Goal: Book appointment/travel/reservation

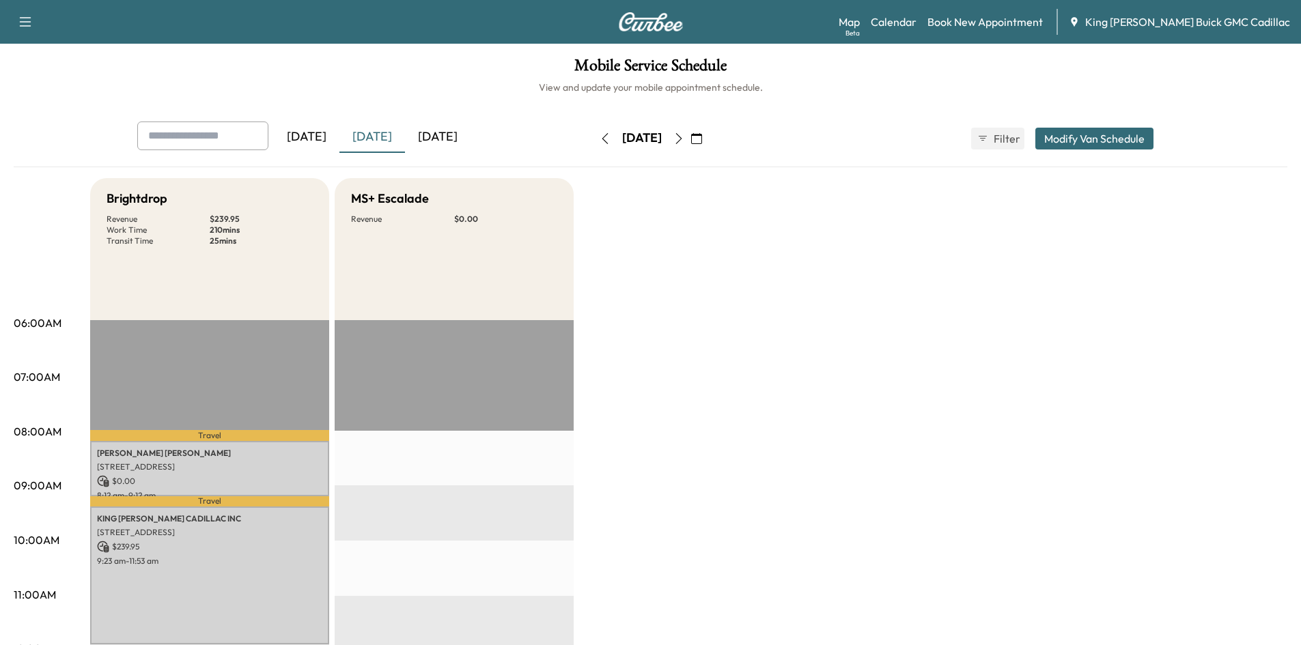
click at [684, 137] on icon "button" at bounding box center [678, 138] width 11 height 11
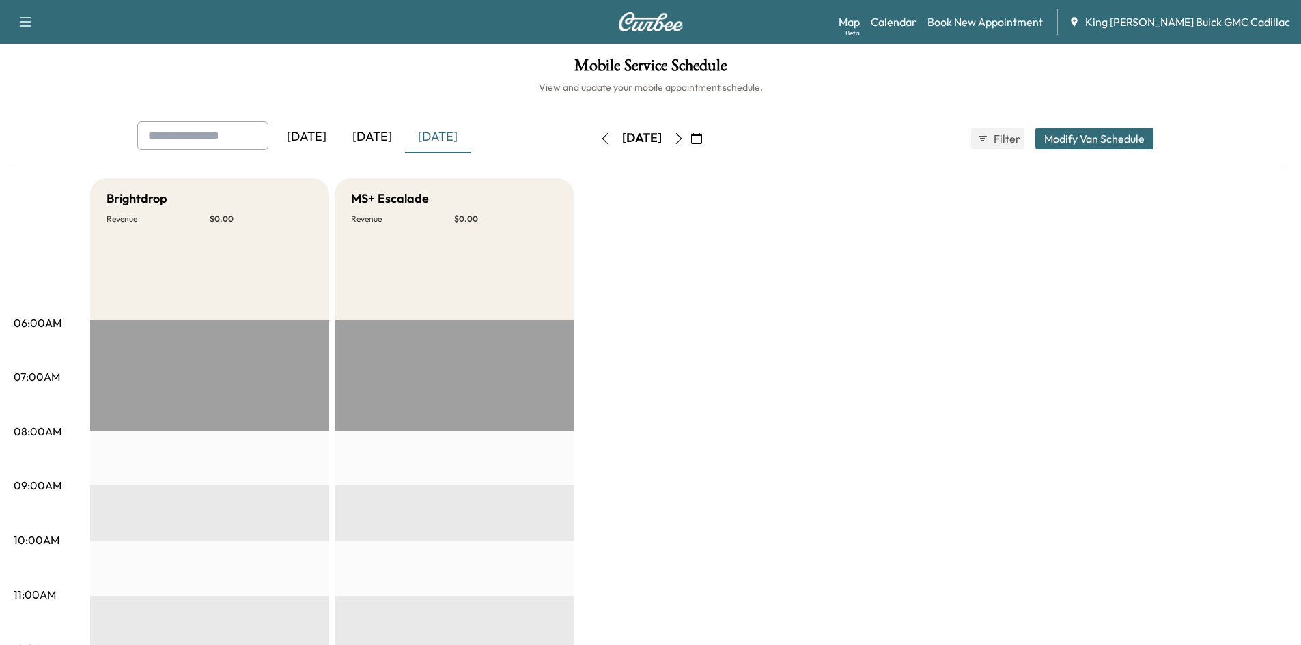
click at [684, 141] on icon "button" at bounding box center [678, 138] width 11 height 11
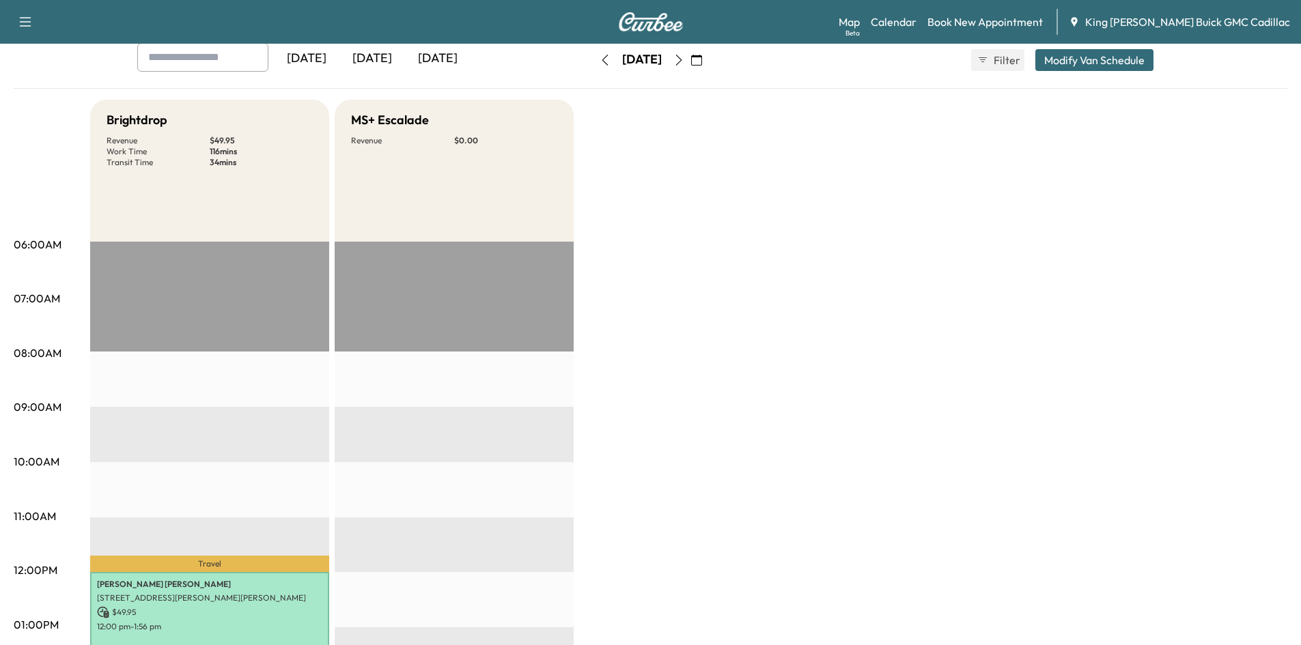
scroll to position [68, 0]
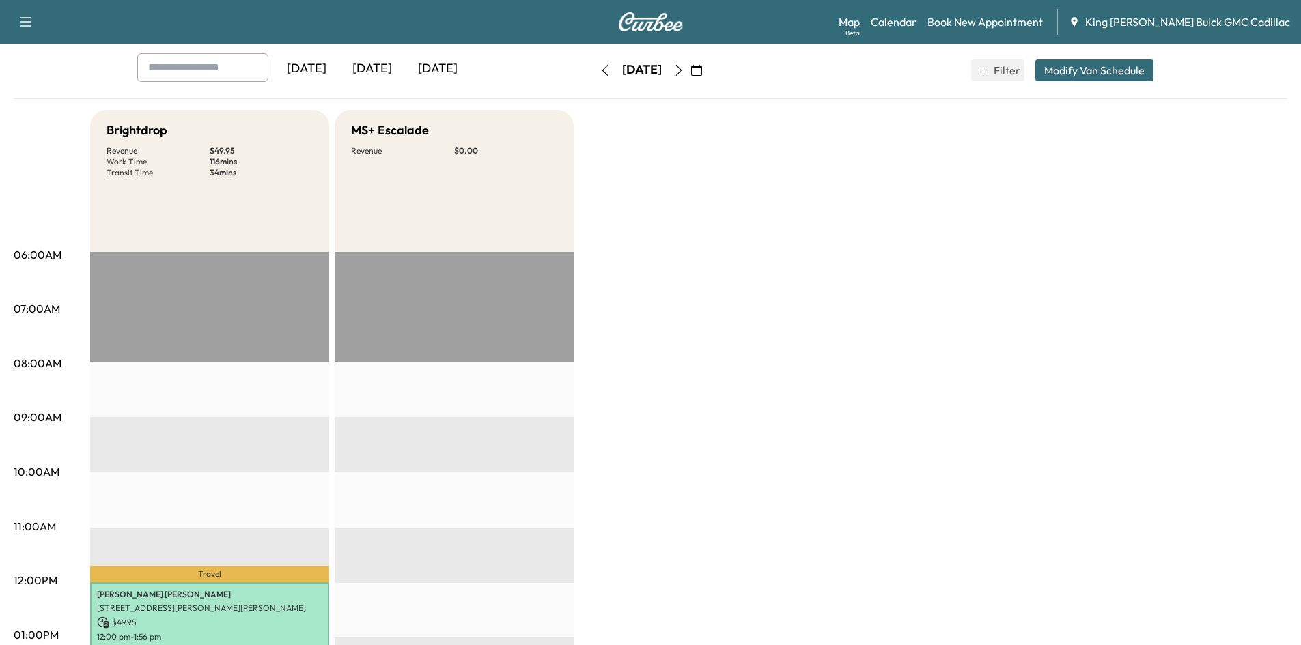
click at [602, 69] on icon "button" at bounding box center [605, 70] width 6 height 11
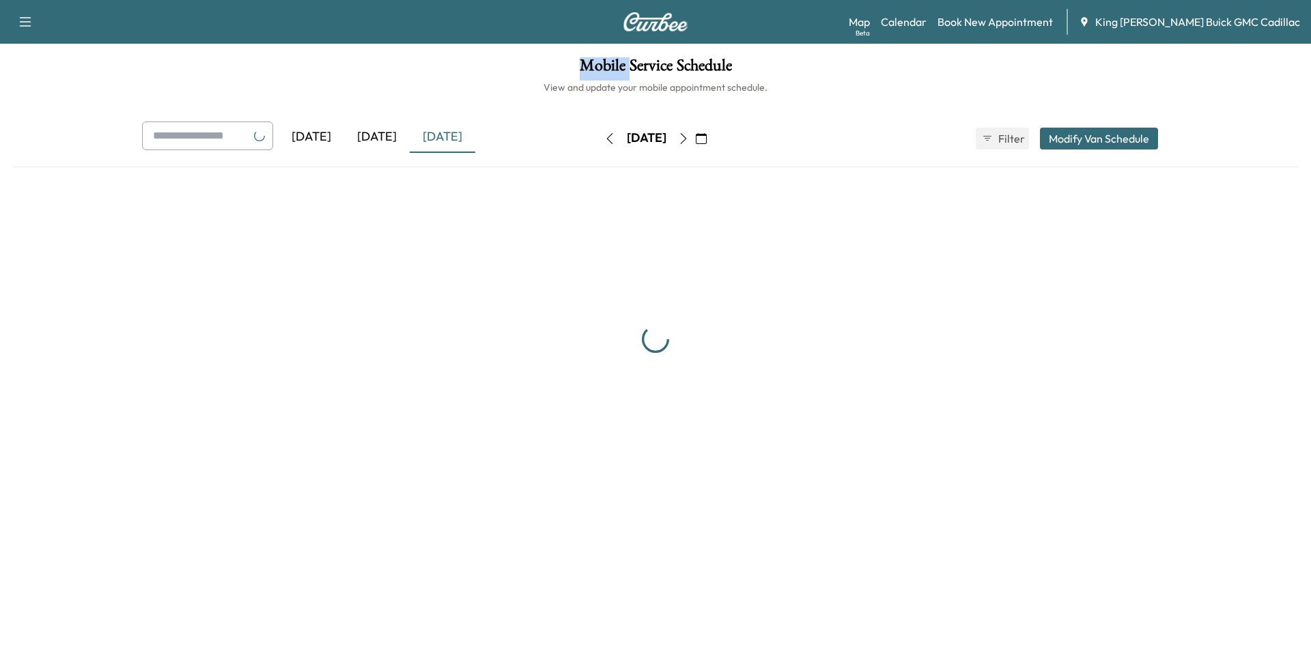
click at [575, 69] on h1 "Mobile Service Schedule" at bounding box center [656, 68] width 1284 height 23
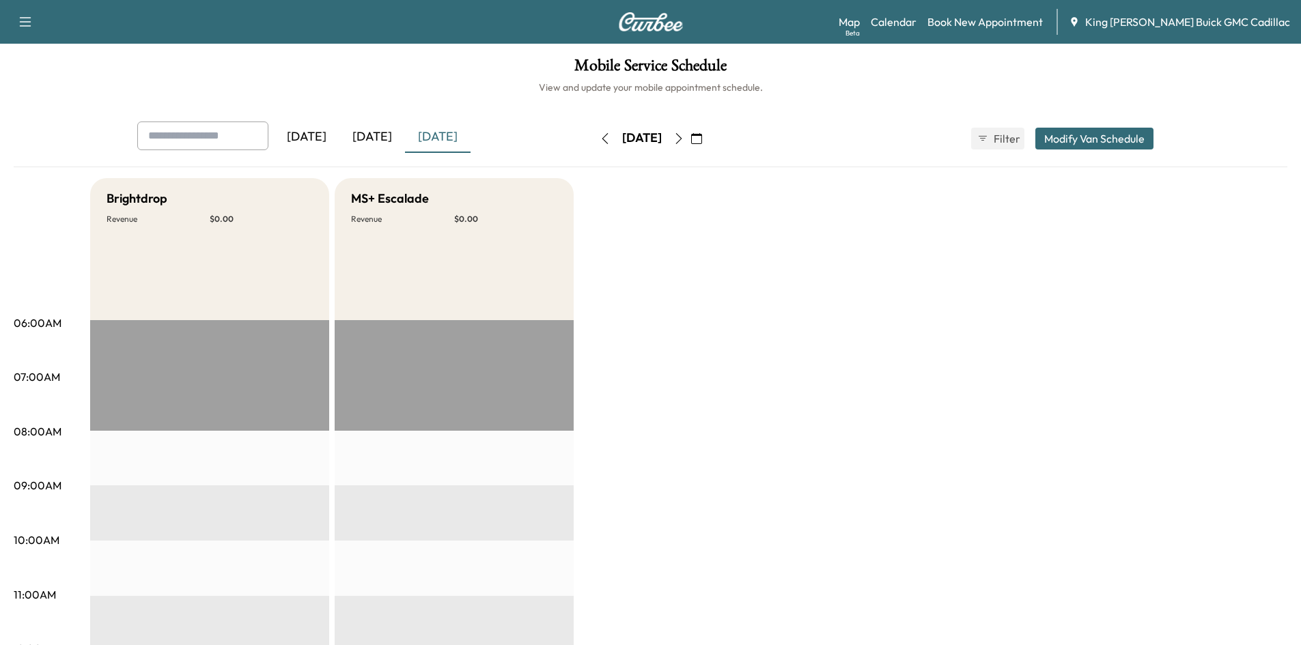
click at [593, 137] on div "[DATE]" at bounding box center [641, 139] width 97 height 22
click at [593, 137] on button "button" at bounding box center [604, 139] width 23 height 22
